Goal: Find specific page/section: Find specific page/section

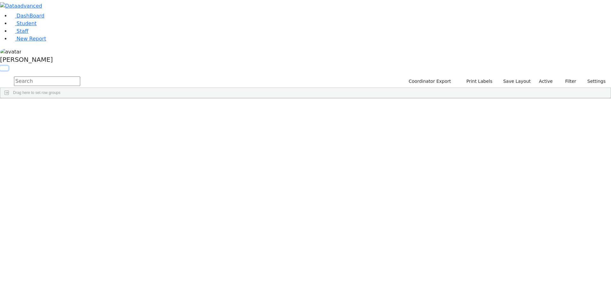
click at [8, 66] on button "button" at bounding box center [4, 68] width 8 height 4
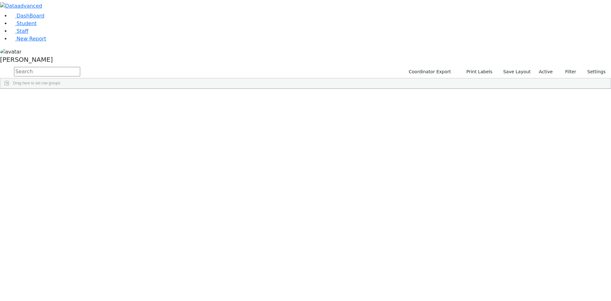
click at [519, 93] on span at bounding box center [515, 93] width 5 height 5
click at [483, 92] on span "filter" at bounding box center [480, 94] width 5 height 5
click at [468, 129] on input "checkbox" at bounding box center [465, 130] width 5 height 5
click at [468, 152] on input "checkbox" at bounding box center [465, 152] width 5 height 5
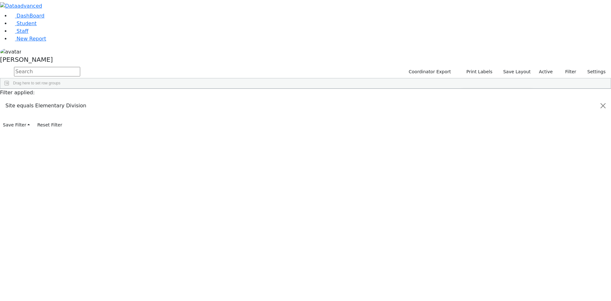
scroll to position [64, 0]
click at [468, 150] on input "checkbox" at bounding box center [465, 151] width 5 height 5
click at [468, 157] on input "checkbox" at bounding box center [465, 158] width 5 height 5
click at [468, 166] on input "checkbox" at bounding box center [465, 166] width 5 height 5
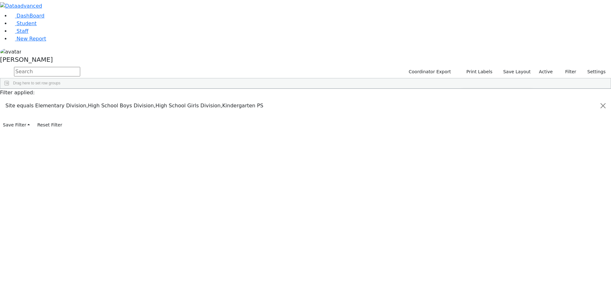
click at [468, 146] on input "checkbox" at bounding box center [465, 148] width 5 height 5
click at [0, 0] on div "Students 187 A 24 K 24 W 24 A 24 K 24 W 24 A" at bounding box center [0, 0] width 0 height 0
